Goal: Navigation & Orientation: Find specific page/section

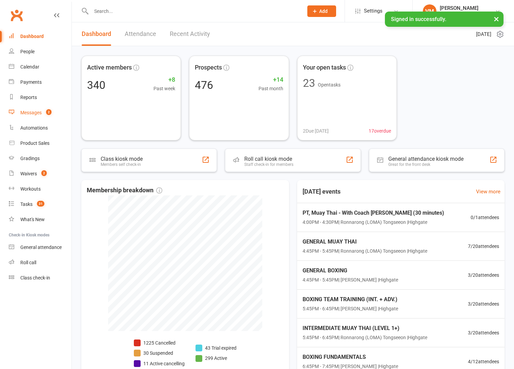
click at [30, 108] on link "Messages 2" at bounding box center [40, 112] width 63 height 15
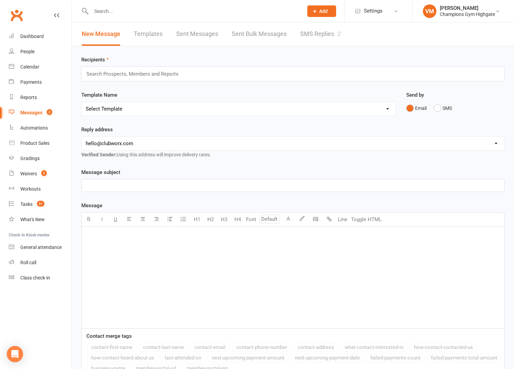
click at [335, 35] on link "SMS Replies 2" at bounding box center [320, 33] width 41 height 23
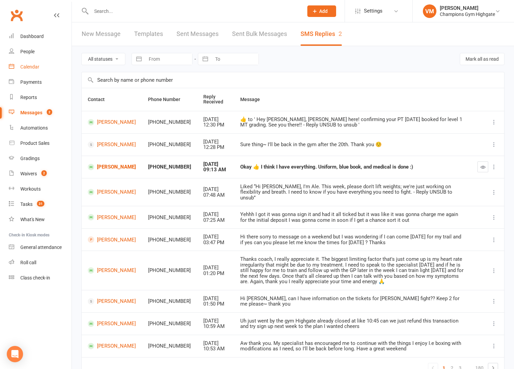
click at [37, 64] on div "Calendar" at bounding box center [29, 66] width 19 height 5
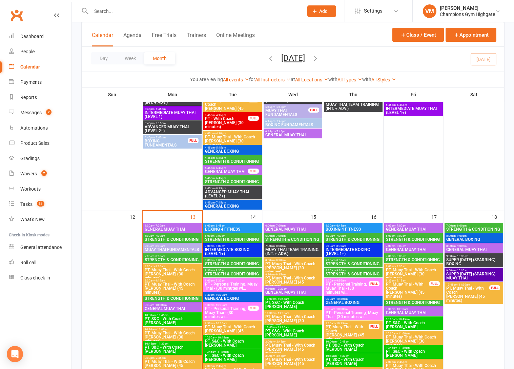
scroll to position [642, 0]
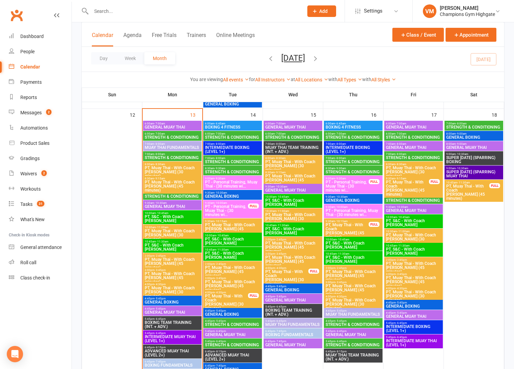
click at [175, 135] on span "STRENGTH & CONDITIONING" at bounding box center [172, 137] width 56 height 4
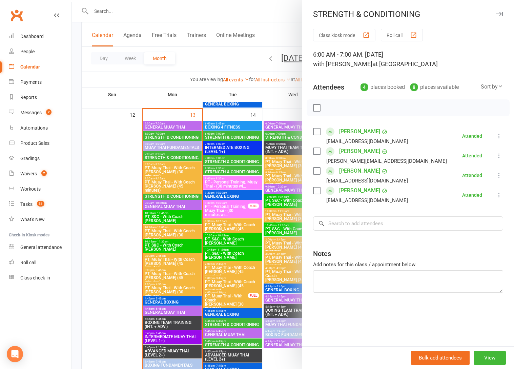
click at [175, 135] on div at bounding box center [293, 184] width 442 height 369
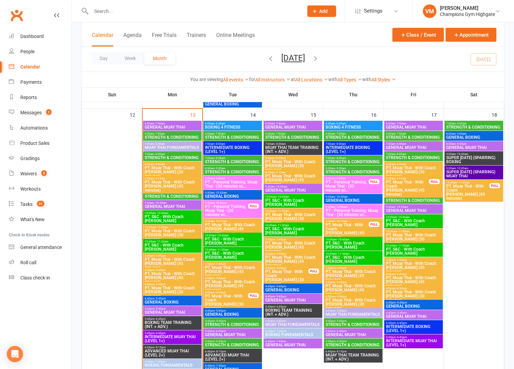
click at [231, 140] on div "6:00am - 7:00am STRENGTH & CONDITIONING" at bounding box center [232, 136] width 59 height 10
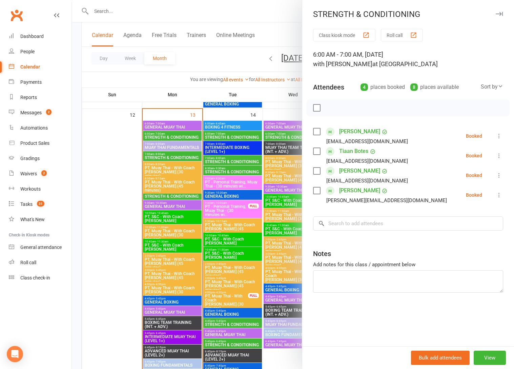
click at [231, 136] on div at bounding box center [293, 184] width 442 height 369
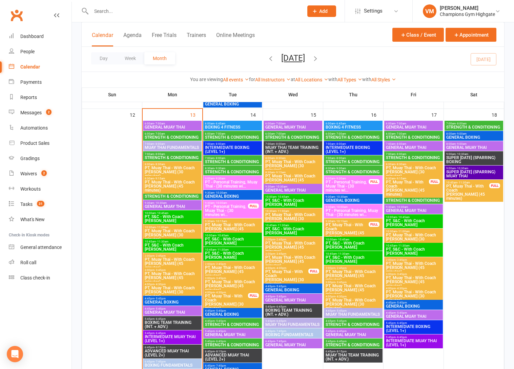
click at [231, 136] on div at bounding box center [293, 184] width 442 height 369
click at [231, 136] on span "STRENGTH & CONDITIONING" at bounding box center [233, 137] width 56 height 4
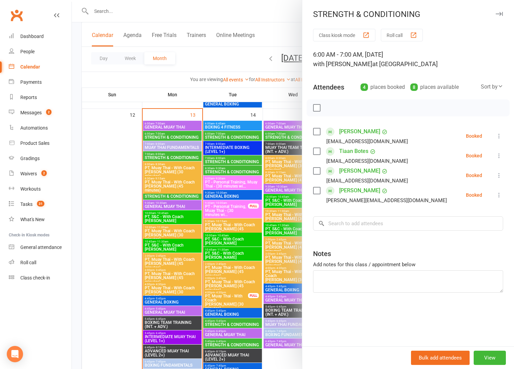
click at [231, 136] on div at bounding box center [293, 184] width 442 height 369
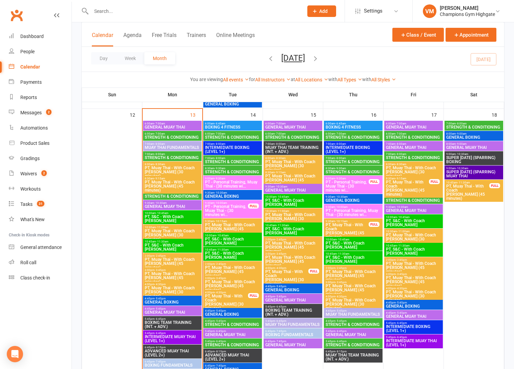
click at [225, 160] on span "STRENGTH & CONDITIONING" at bounding box center [233, 162] width 56 height 4
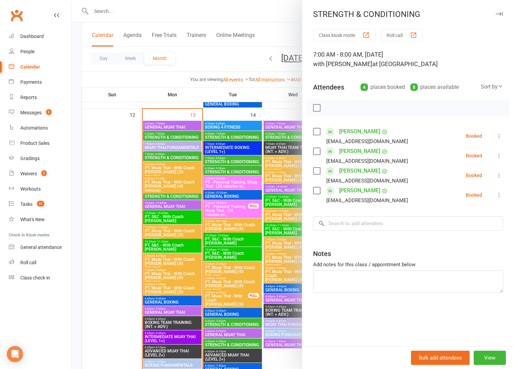
click at [225, 159] on div at bounding box center [293, 184] width 442 height 369
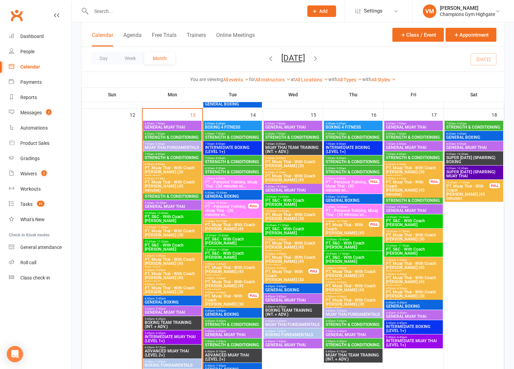
click at [220, 170] on span "STRENGTH & CONDITIONING" at bounding box center [233, 172] width 56 height 4
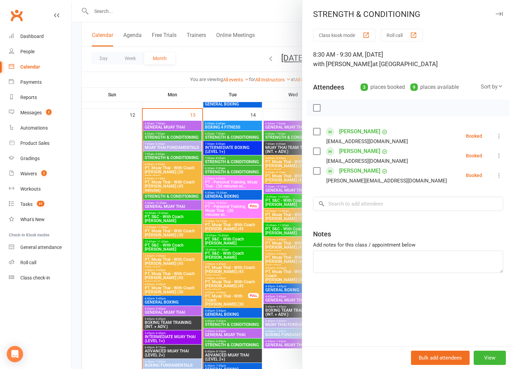
click at [220, 170] on div at bounding box center [293, 184] width 442 height 369
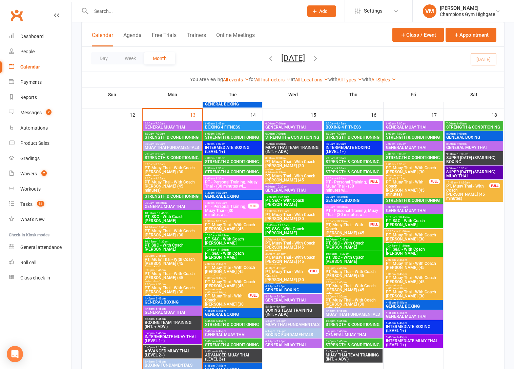
click at [218, 322] on span "STRENGTH & CONDITIONING" at bounding box center [233, 324] width 56 height 4
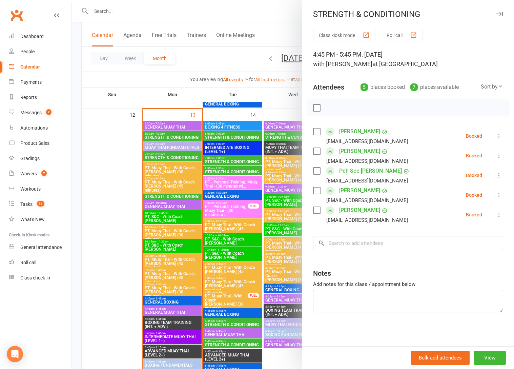
click at [218, 322] on div at bounding box center [293, 184] width 442 height 369
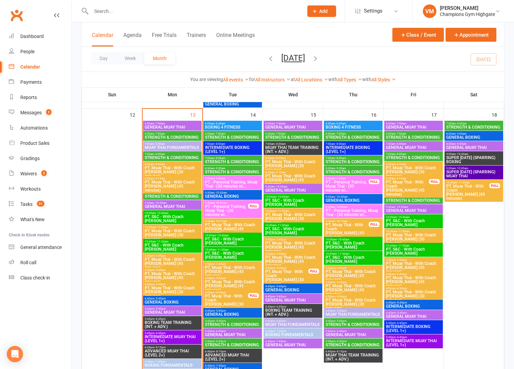
click at [216, 341] on span "- 6:45pm" at bounding box center [220, 340] width 11 height 3
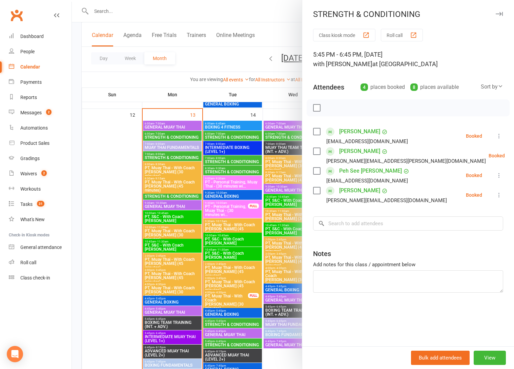
click at [216, 341] on div at bounding box center [293, 184] width 442 height 369
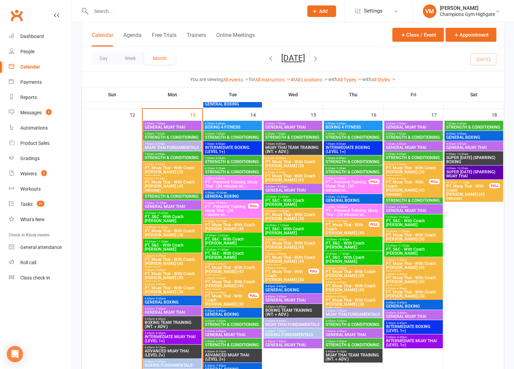
click at [233, 136] on span "STRENGTH & CONDITIONING" at bounding box center [233, 137] width 56 height 4
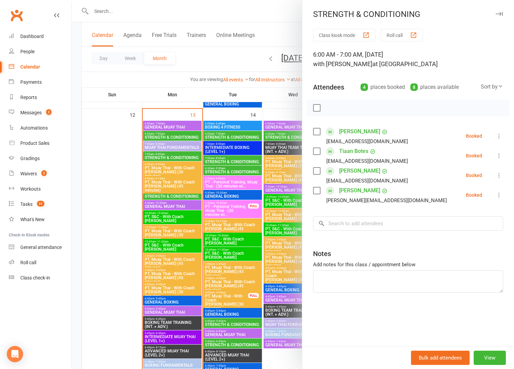
click at [233, 135] on div at bounding box center [293, 184] width 442 height 369
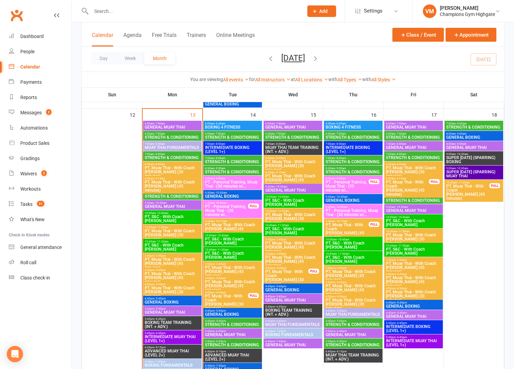
click at [287, 132] on span "6:00am - 7:00am" at bounding box center [293, 133] width 56 height 3
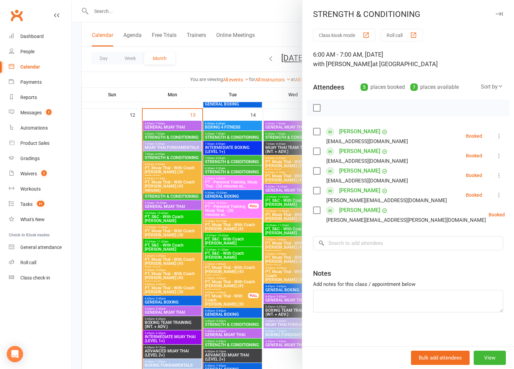
click at [286, 133] on div at bounding box center [293, 184] width 442 height 369
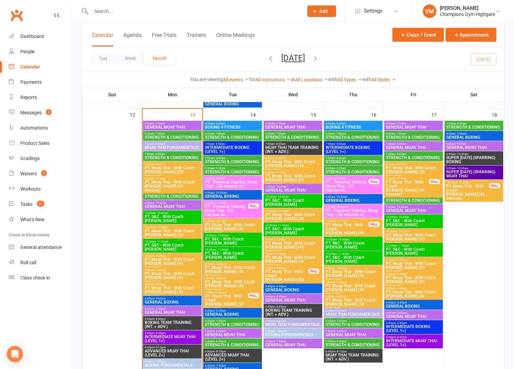
click at [294, 136] on span "STRENGTH & CONDITIONING" at bounding box center [293, 137] width 56 height 4
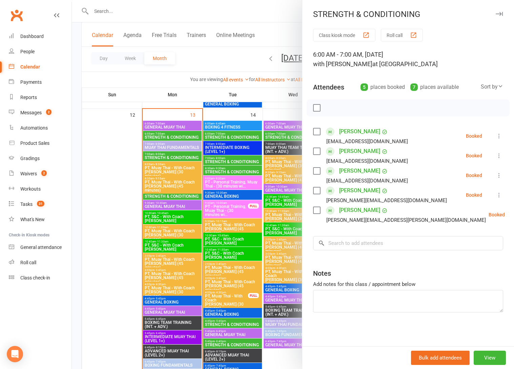
click at [285, 134] on div at bounding box center [293, 184] width 442 height 369
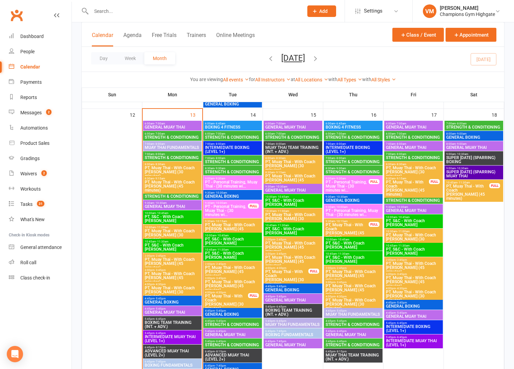
click at [368, 134] on span "6:00am - 7:00am" at bounding box center [353, 133] width 56 height 3
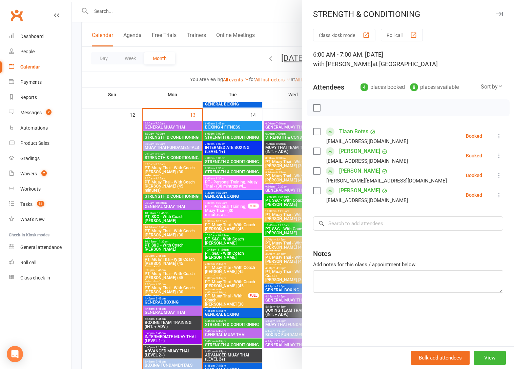
click at [255, 158] on div at bounding box center [293, 184] width 442 height 369
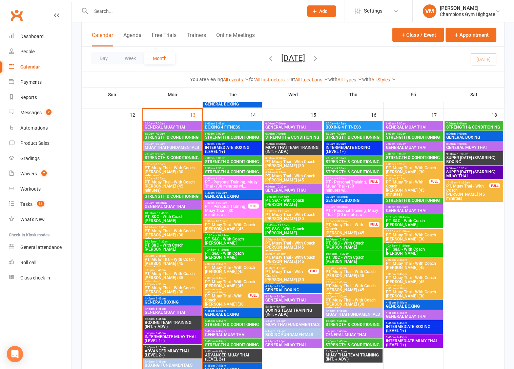
click at [339, 157] on span "- 8:00am" at bounding box center [340, 158] width 11 height 3
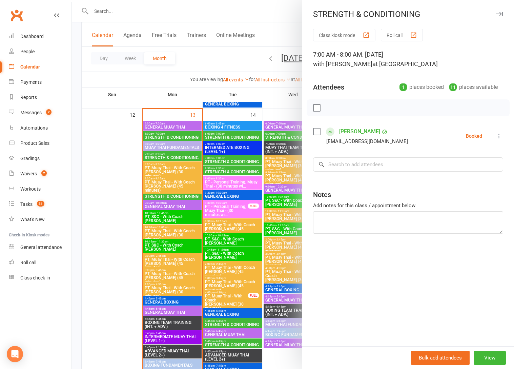
click at [267, 186] on div at bounding box center [293, 184] width 442 height 369
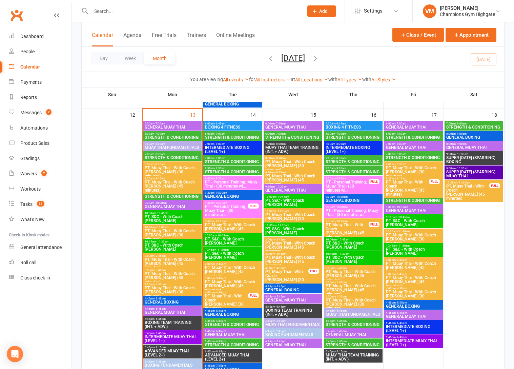
click at [346, 170] on span "STRENGTH & CONDITIONING" at bounding box center [353, 172] width 56 height 4
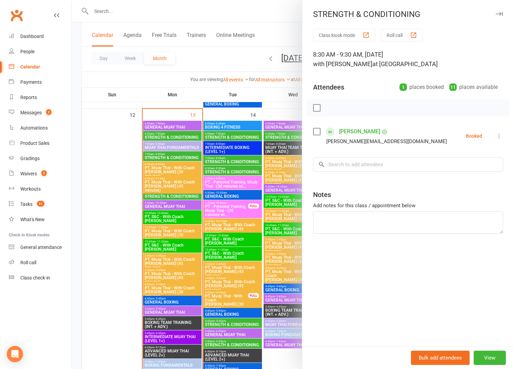
click at [286, 188] on div at bounding box center [293, 184] width 442 height 369
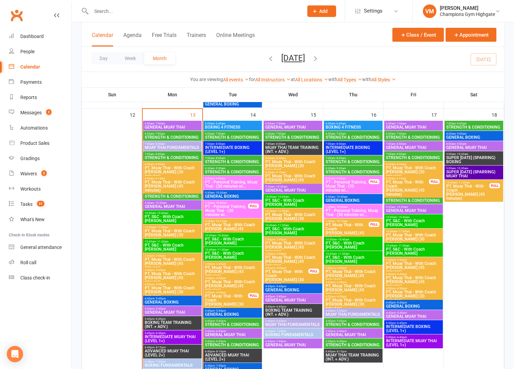
click at [337, 321] on span "- 5:45pm" at bounding box center [340, 320] width 11 height 3
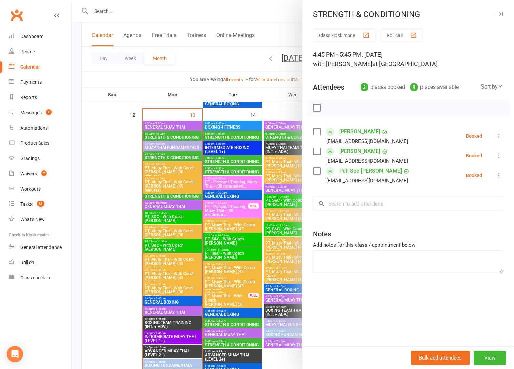
click at [279, 284] on div at bounding box center [293, 184] width 442 height 369
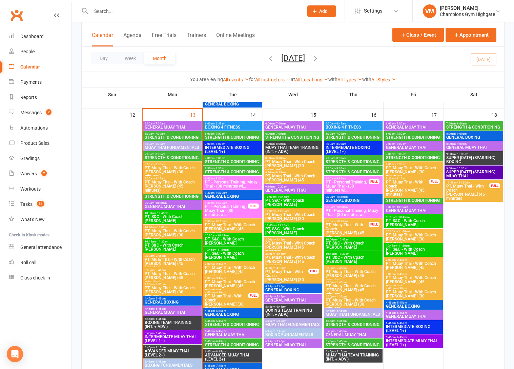
click at [350, 342] on span "5:45pm - 6:45pm" at bounding box center [353, 340] width 56 height 3
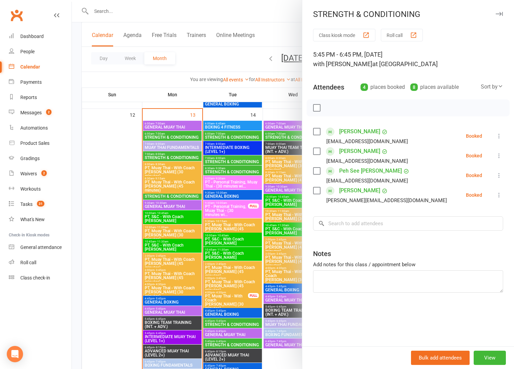
click at [263, 248] on div at bounding box center [293, 184] width 442 height 369
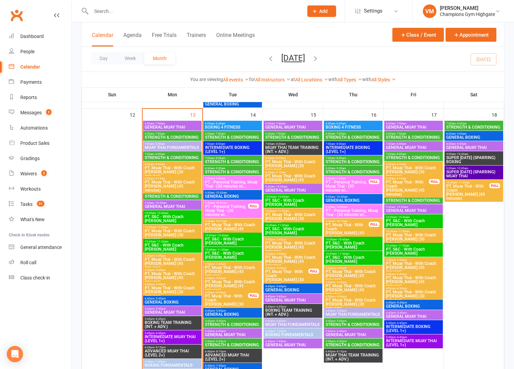
click at [356, 138] on span "STRENGTH & CONDITIONING" at bounding box center [353, 137] width 56 height 4
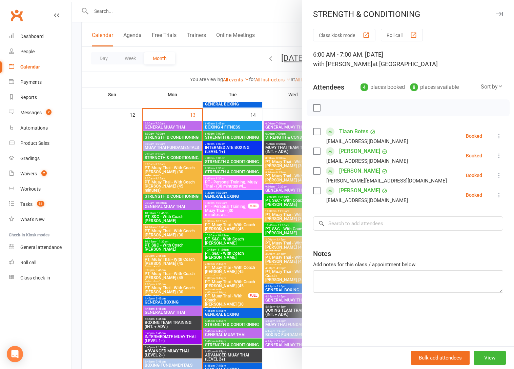
click at [262, 187] on div at bounding box center [293, 184] width 442 height 369
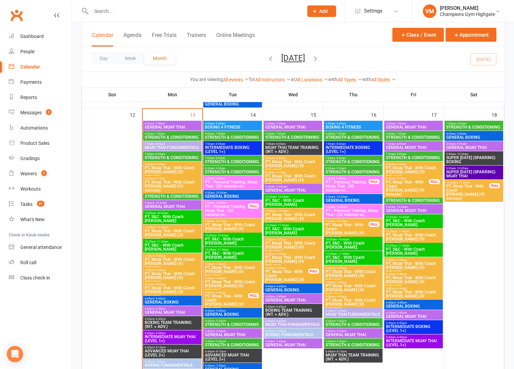
click at [343, 160] on span "STRENGTH & CONDITIONING" at bounding box center [353, 162] width 56 height 4
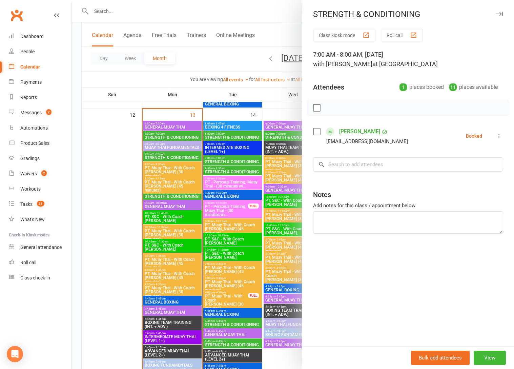
click at [271, 200] on div at bounding box center [293, 184] width 442 height 369
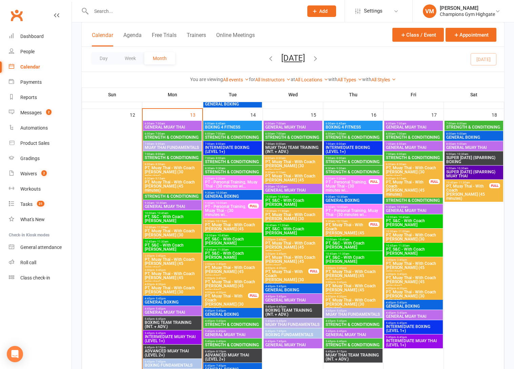
click at [356, 170] on span "STRENGTH & CONDITIONING" at bounding box center [353, 172] width 56 height 4
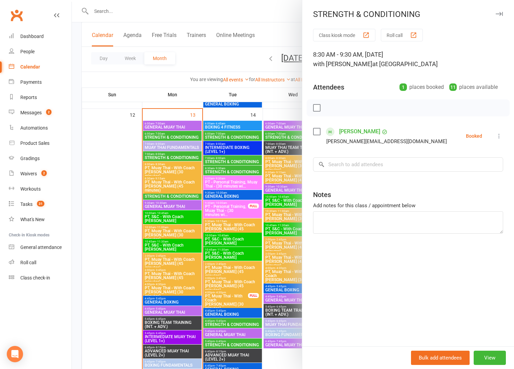
click at [249, 198] on div at bounding box center [293, 184] width 442 height 369
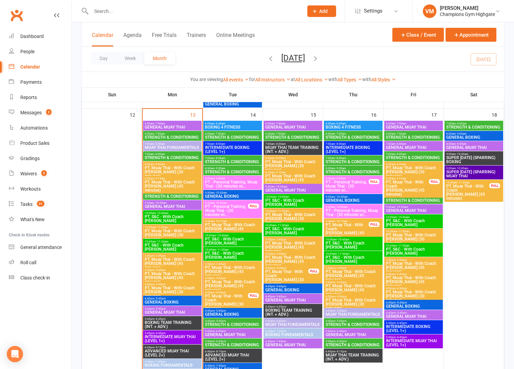
click at [404, 133] on span "- 7:00am" at bounding box center [400, 133] width 11 height 3
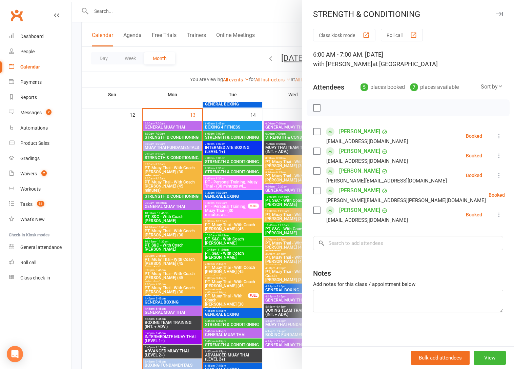
click at [272, 206] on div at bounding box center [293, 184] width 442 height 369
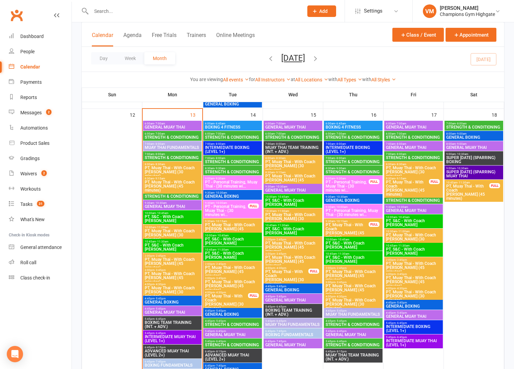
click at [421, 157] on span "STRENGTH & CONDITIONING" at bounding box center [414, 158] width 56 height 4
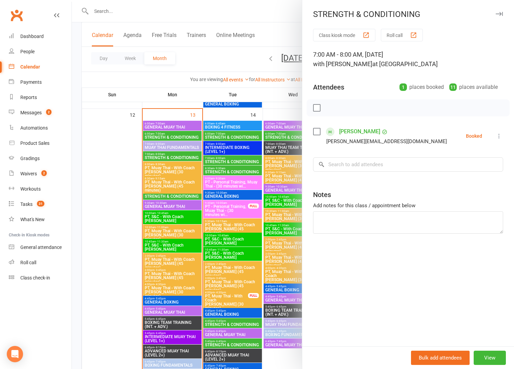
click at [277, 214] on div at bounding box center [293, 184] width 442 height 369
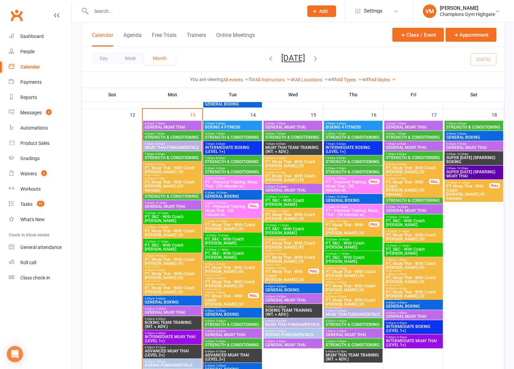
click at [409, 199] on span "STRENGTH & CONDITIONING" at bounding box center [414, 200] width 56 height 4
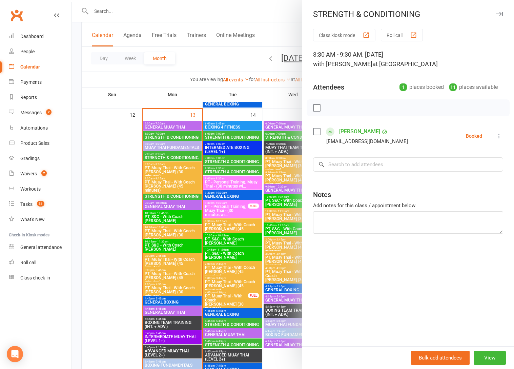
click at [267, 244] on div at bounding box center [293, 184] width 442 height 369
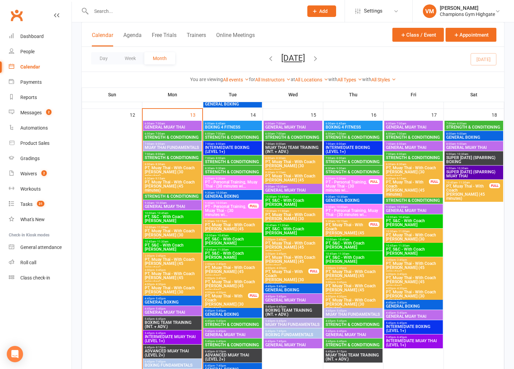
click at [465, 124] on span "- 8:00am" at bounding box center [461, 123] width 11 height 3
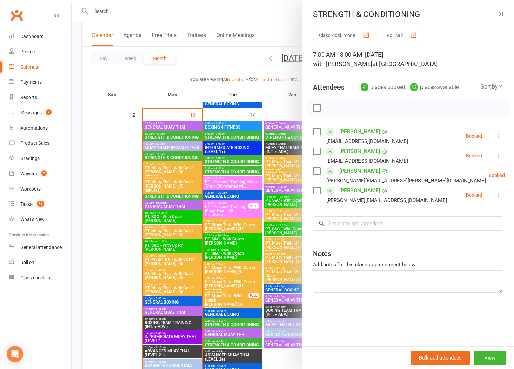
click at [272, 228] on div at bounding box center [293, 184] width 442 height 369
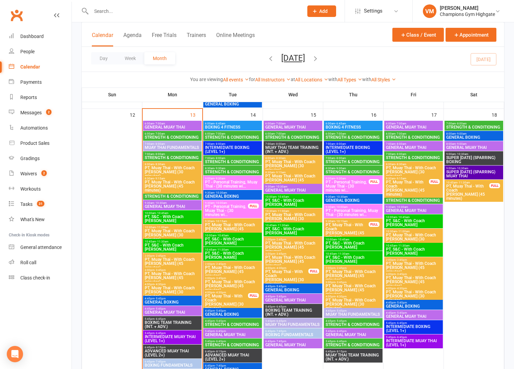
click at [283, 133] on span "- 7:00am" at bounding box center [280, 133] width 11 height 3
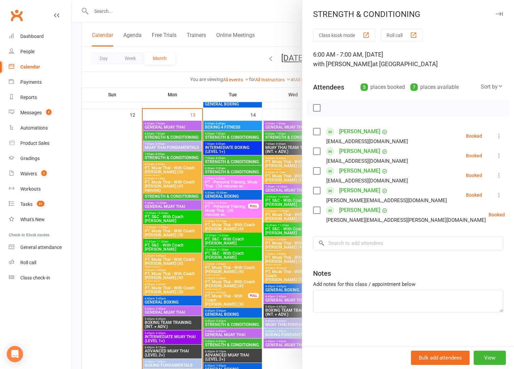
click at [265, 173] on div at bounding box center [293, 184] width 442 height 369
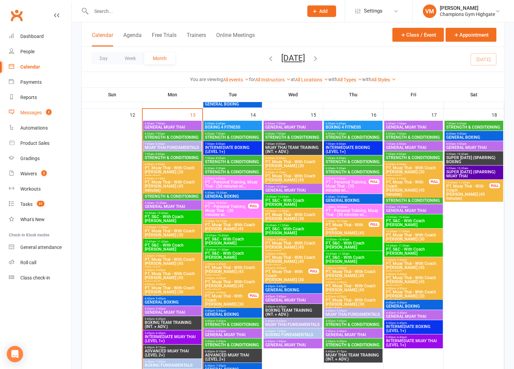
click at [32, 112] on div "Messages" at bounding box center [30, 112] width 21 height 5
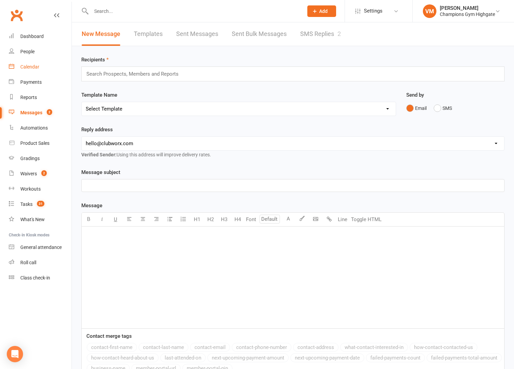
click at [35, 68] on div "Calendar" at bounding box center [29, 66] width 19 height 5
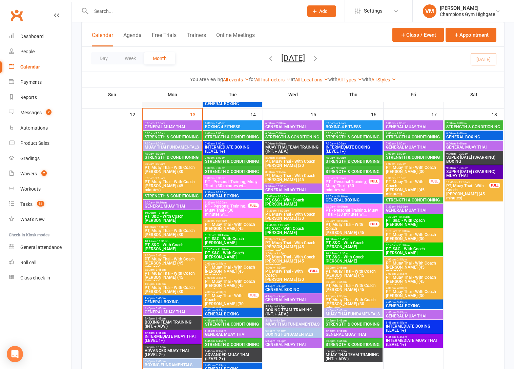
scroll to position [645, 0]
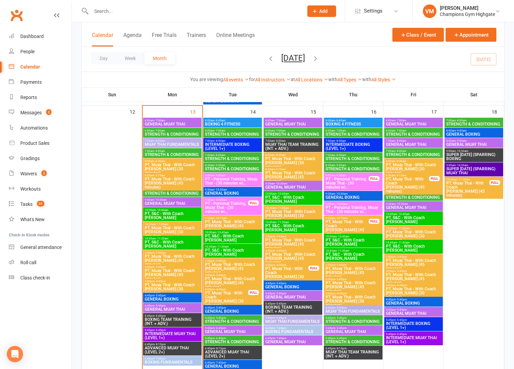
click at [227, 132] on span "STRENGTH & CONDITIONING" at bounding box center [233, 134] width 56 height 4
